Goal: Check status: Check status

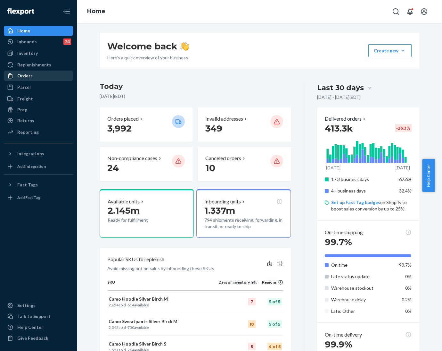
click at [23, 75] on div "Orders" at bounding box center [24, 75] width 15 height 6
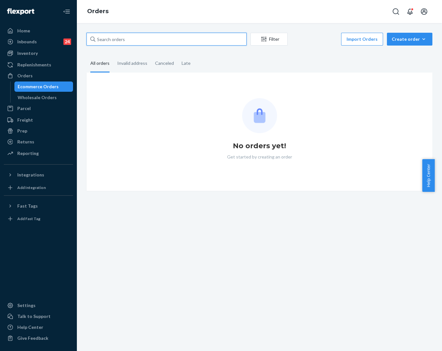
click at [120, 39] on input "text" at bounding box center [167, 39] width 160 height 13
paste input "255337489"
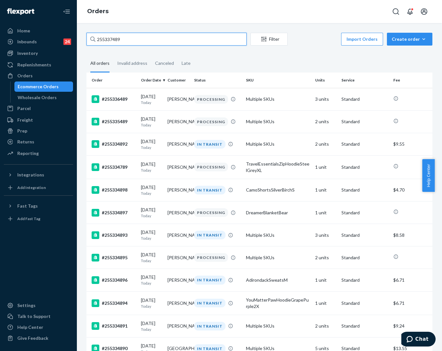
type input "255337489"
